Goal: Task Accomplishment & Management: Complete application form

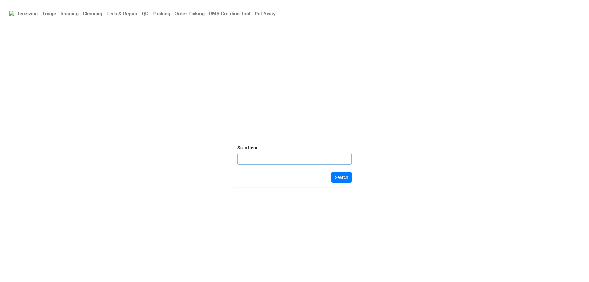
click at [295, 163] on input "text" at bounding box center [294, 159] width 114 height 12
type input "5KQR1"
click button "Search" at bounding box center [341, 177] width 20 height 10
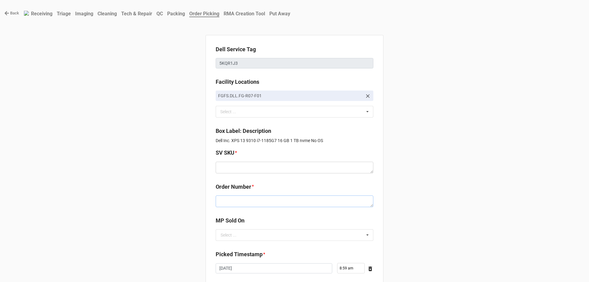
click at [223, 204] on textarea at bounding box center [294, 201] width 158 height 12
paste textarea "5034243"
type textarea "x"
type textarea "5034243"
click at [243, 167] on textarea at bounding box center [294, 168] width 158 height 12
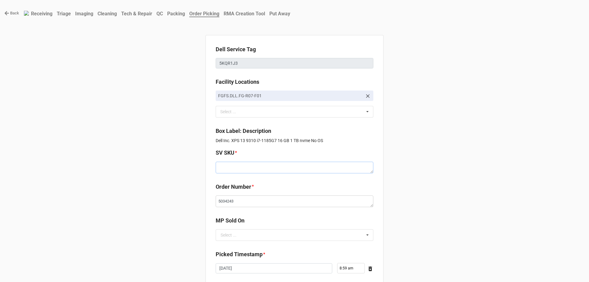
paste textarea "D.X9310.NOOS.1185G7.1TBSXXXX16G.ITLG2.5P1.SV.BxxW"
type textarea "x"
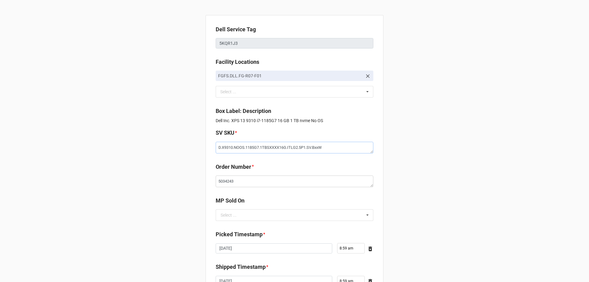
scroll to position [31, 0]
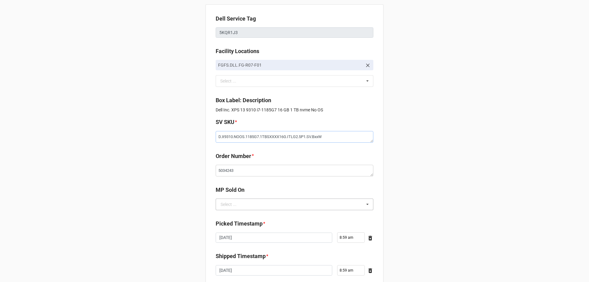
type textarea "D.X9310.NOOS.1185G7.1TBSXXXX16G.ITLG2.5P1.SV.BxxW"
click at [256, 206] on input "text" at bounding box center [294, 204] width 157 height 11
click at [255, 214] on div "D2C" at bounding box center [294, 215] width 157 height 11
type textarea "x"
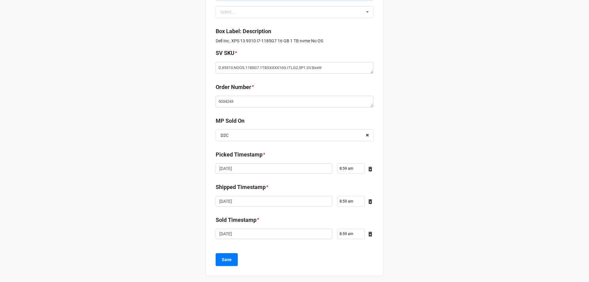
scroll to position [104, 0]
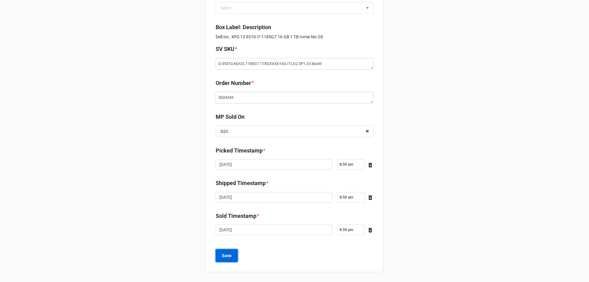
click at [231, 260] on button "Save" at bounding box center [226, 255] width 22 height 13
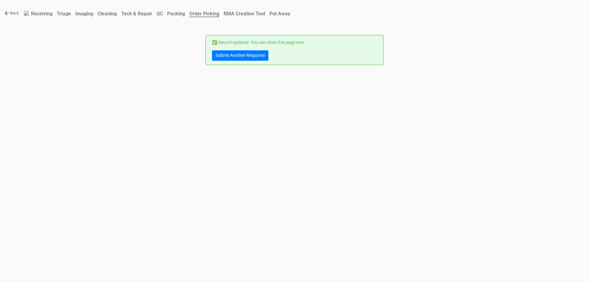
scroll to position [0, 0]
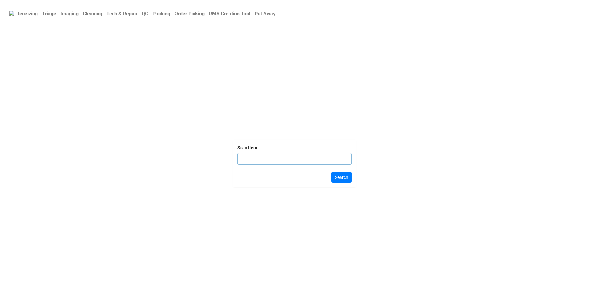
click at [264, 162] on input "text" at bounding box center [294, 159] width 114 height 12
drag, startPoint x: 264, startPoint y: 162, endPoint x: 216, endPoint y: 127, distance: 59.9
click at [216, 127] on form "Scan Item Search" at bounding box center [294, 163] width 589 height 227
